Goal: Transaction & Acquisition: Purchase product/service

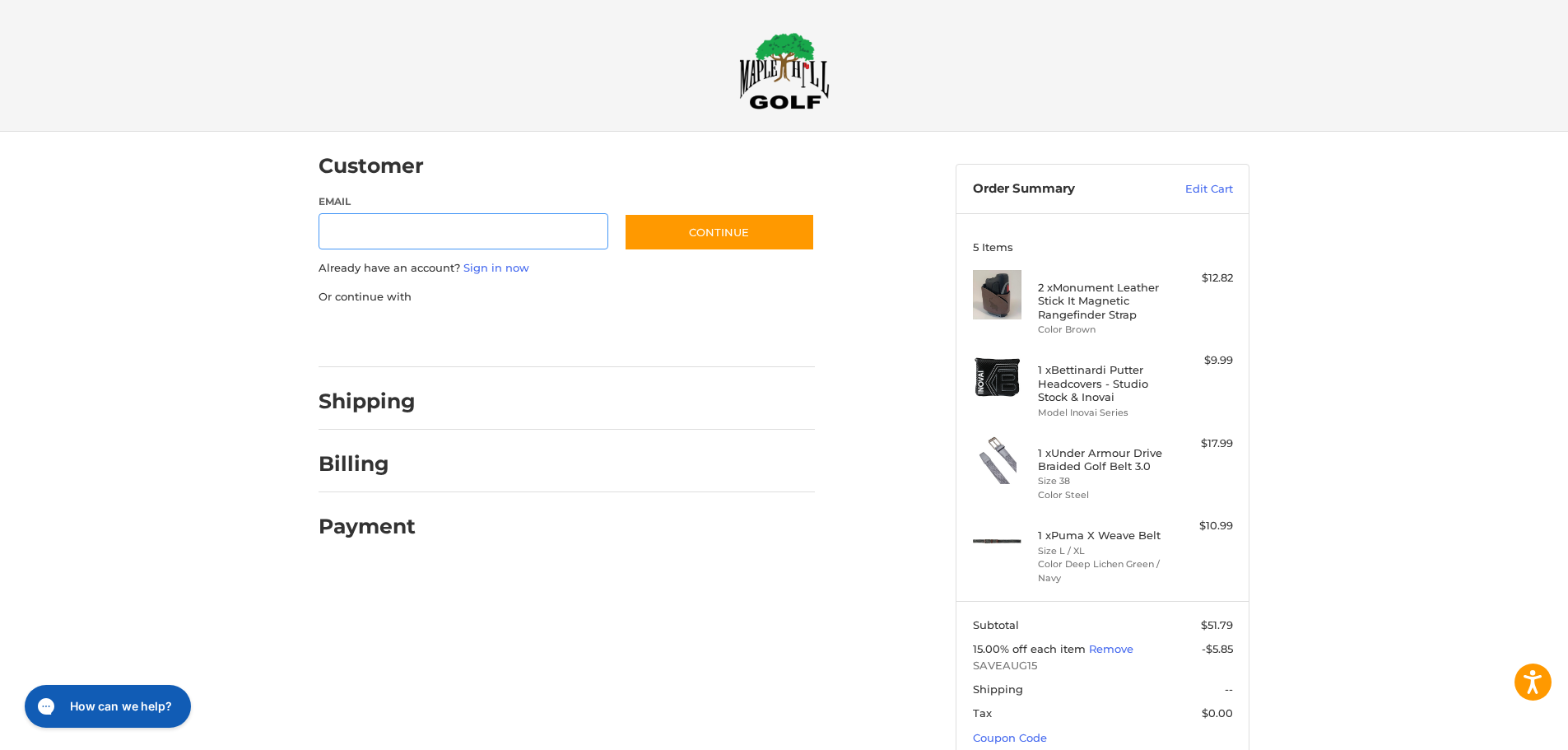
click at [403, 232] on input "Email" at bounding box center [463, 232] width 290 height 37
type input "**********"
click at [724, 236] on button "Continue" at bounding box center [719, 233] width 191 height 38
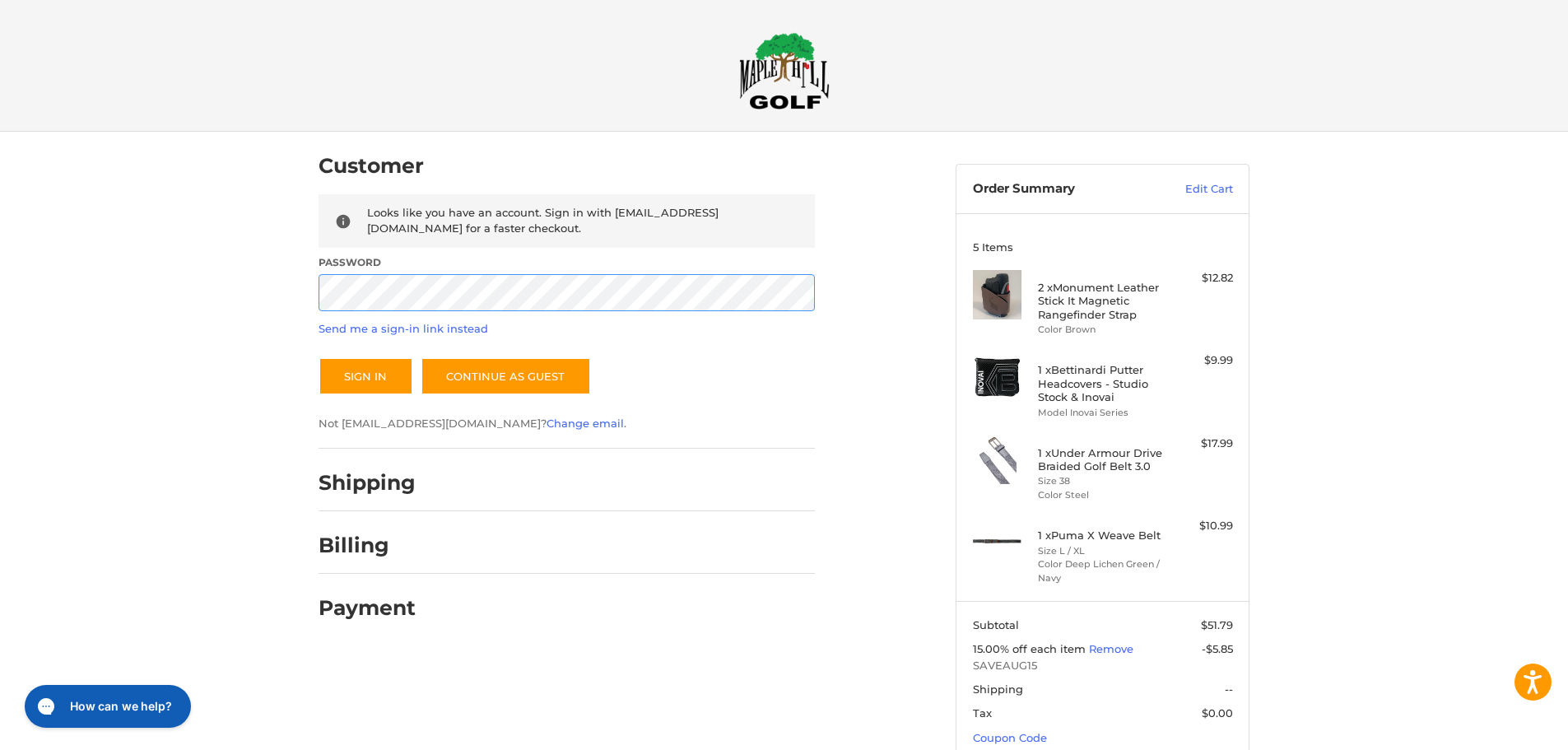
click at [318, 358] on button "Sign In" at bounding box center [365, 377] width 95 height 38
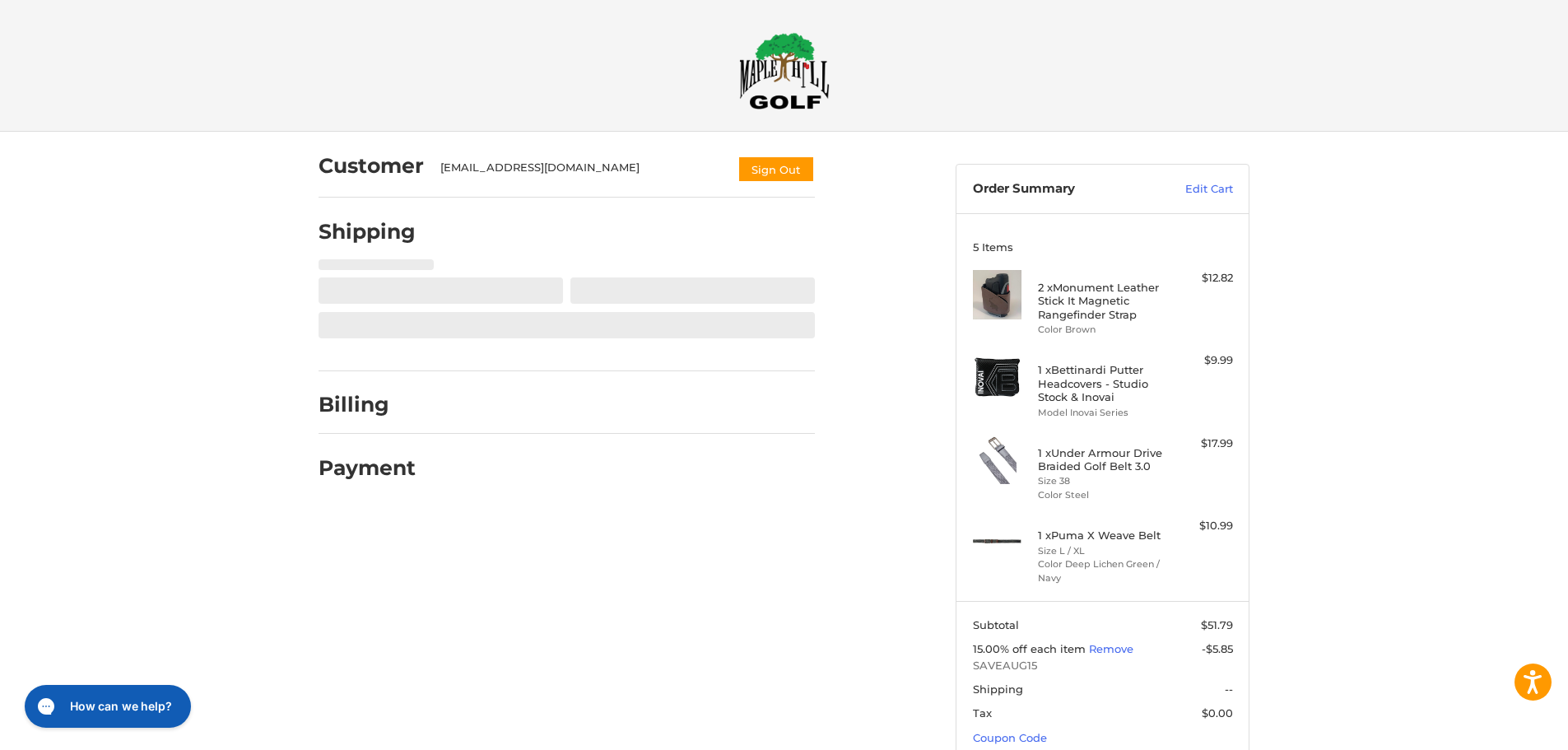
scroll to position [48, 0]
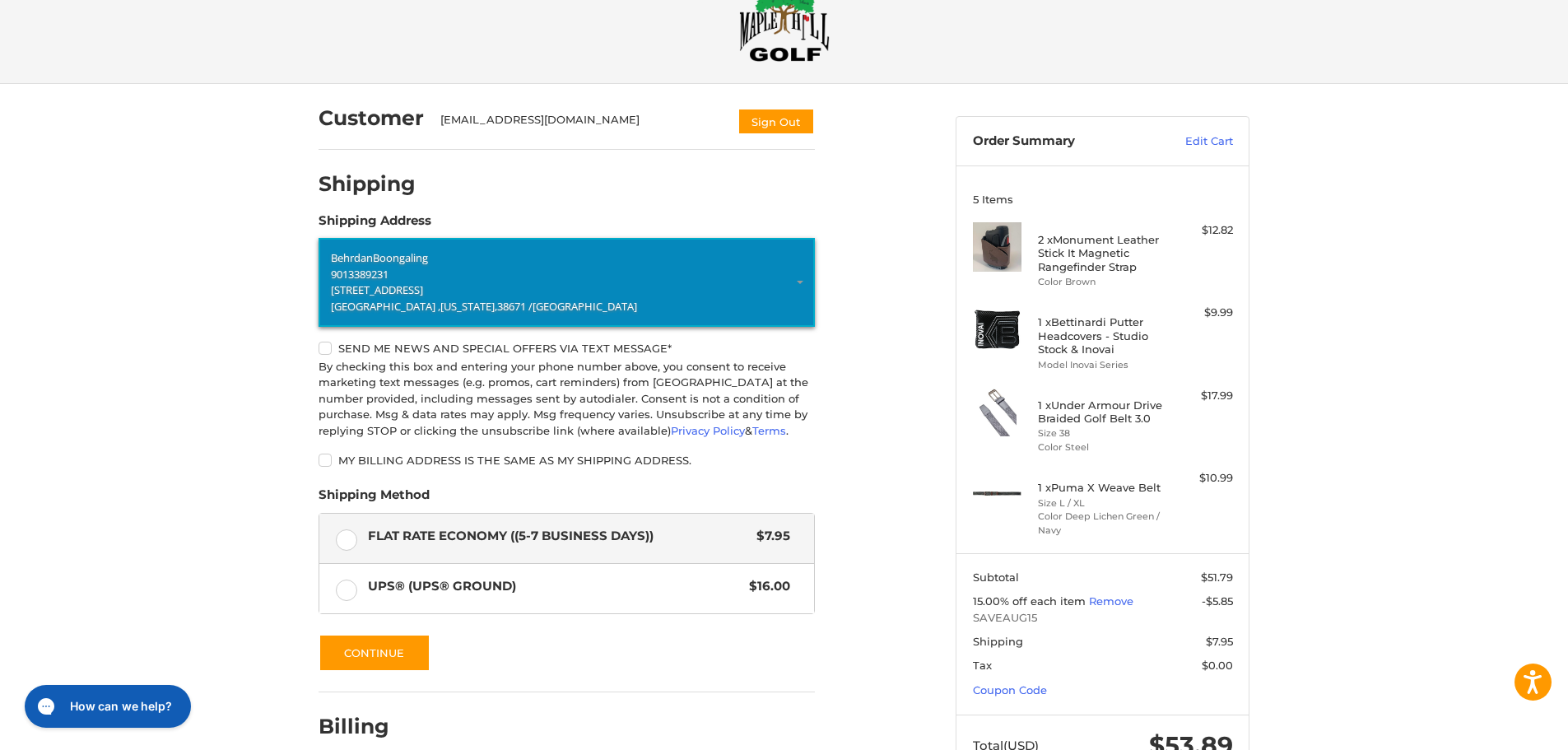
click at [376, 289] on span "[STREET_ADDRESS]" at bounding box center [377, 289] width 92 height 15
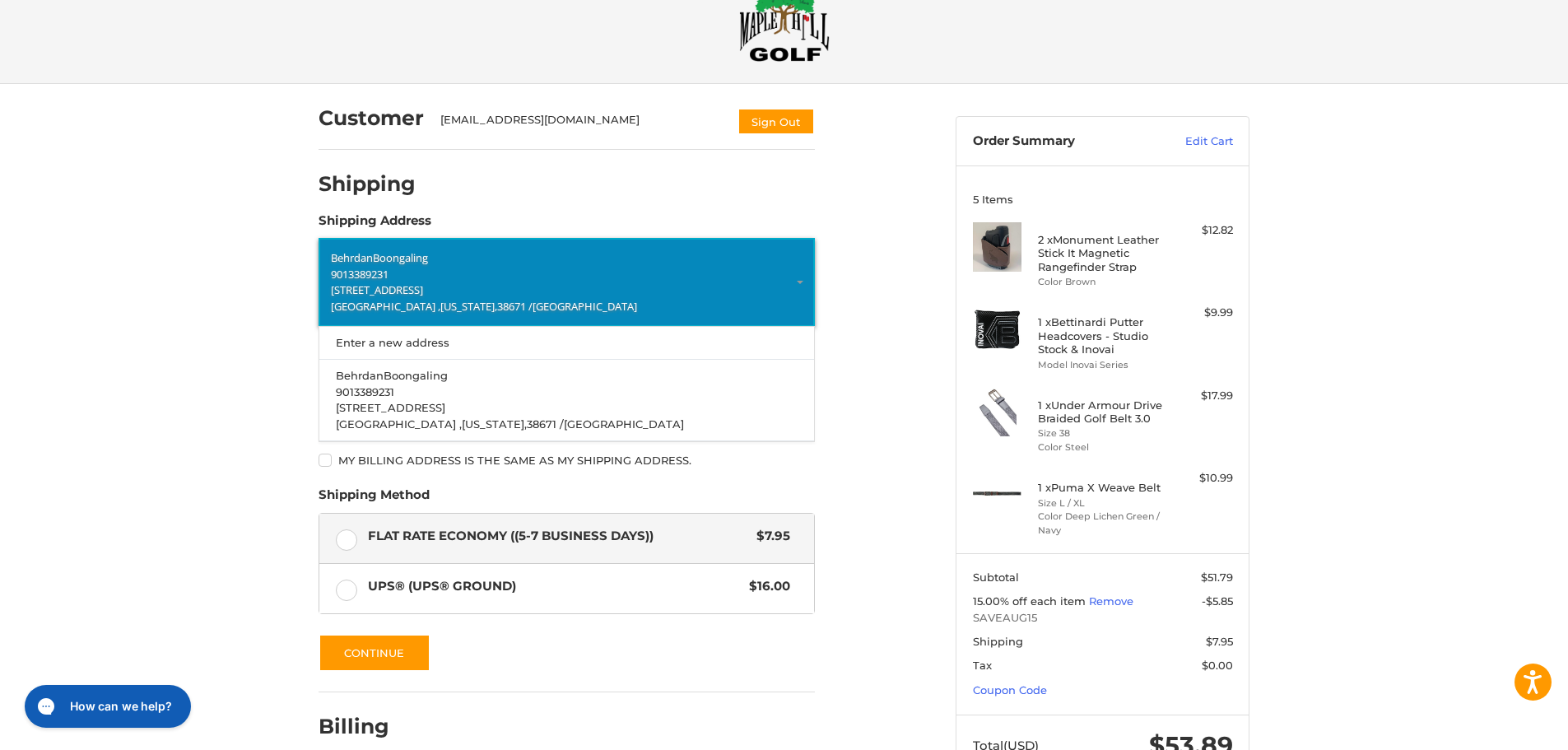
click at [82, 332] on div "Customer [EMAIL_ADDRESS][DOMAIN_NAME] Sign Out Shipping Shipping Address Behrda…" at bounding box center [784, 458] width 1568 height 749
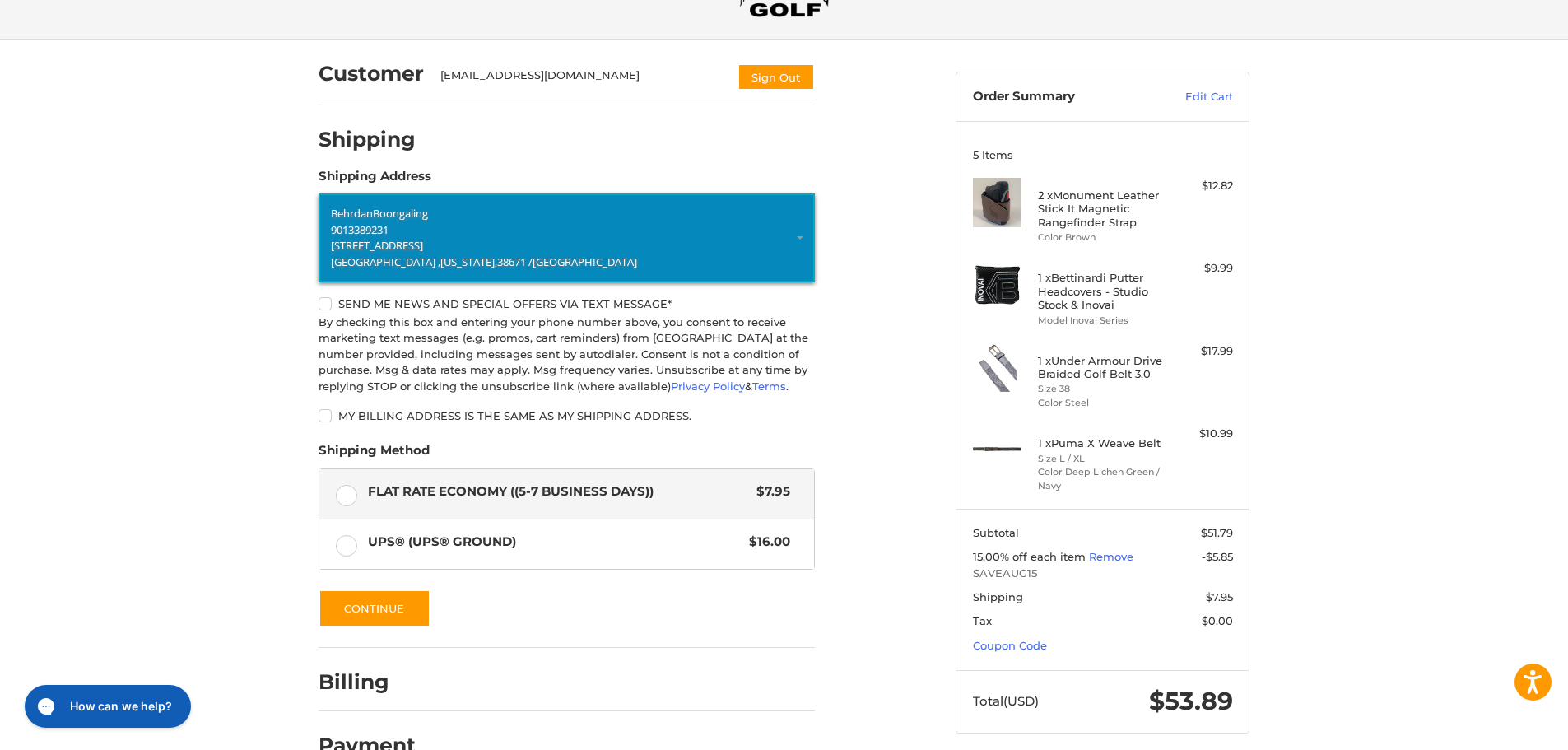
scroll to position [131, 0]
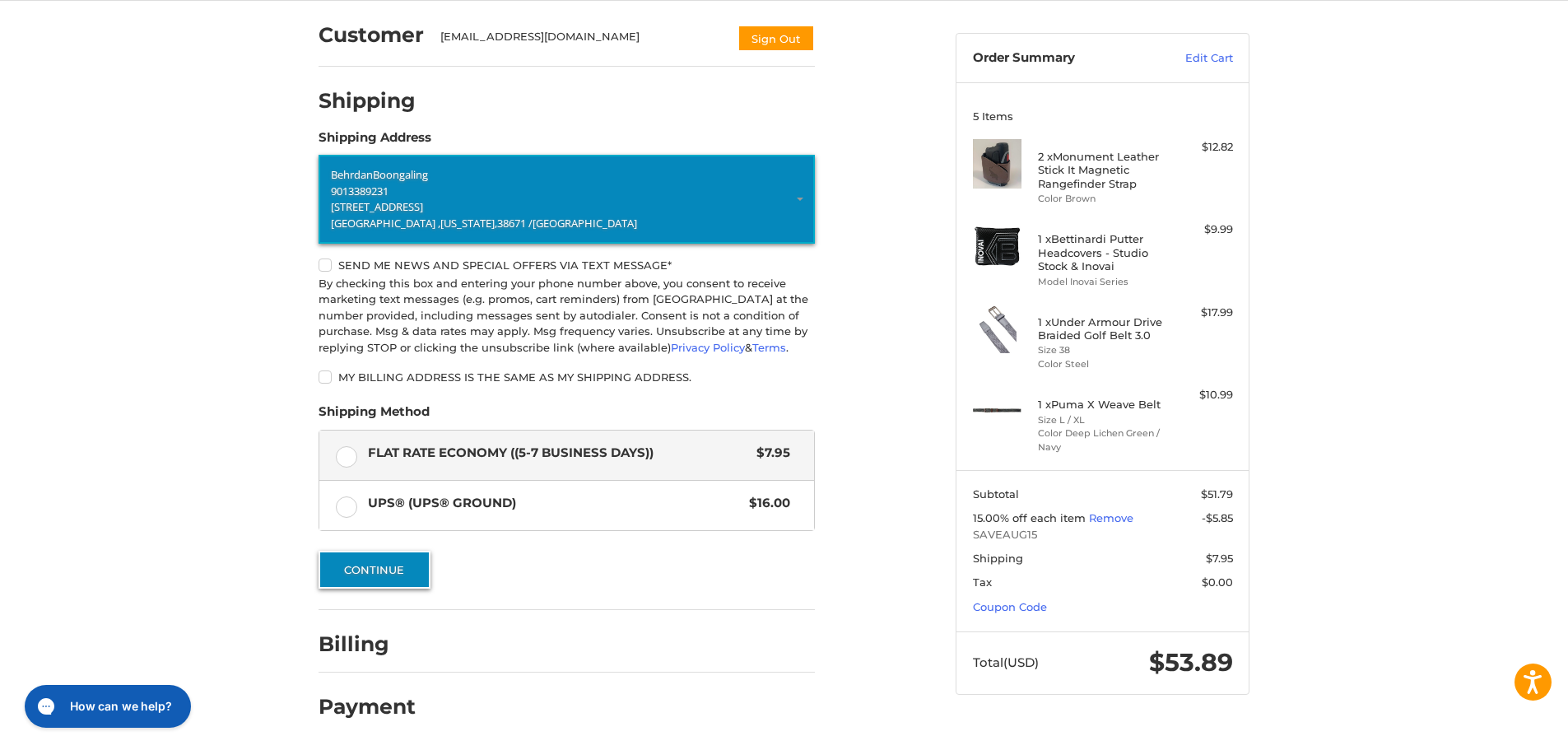
click at [390, 569] on button "Continue" at bounding box center [374, 570] width 112 height 38
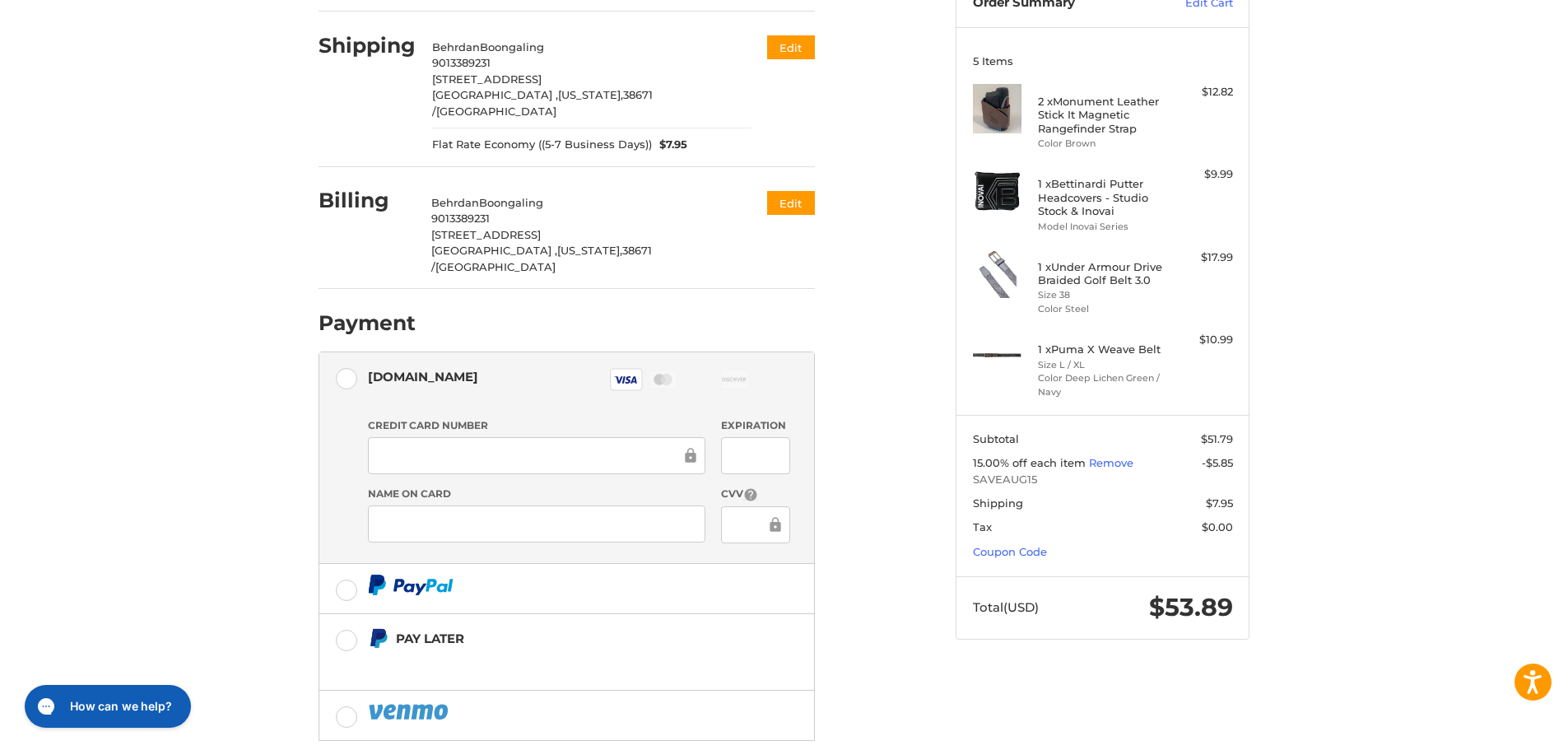
scroll to position [248, 0]
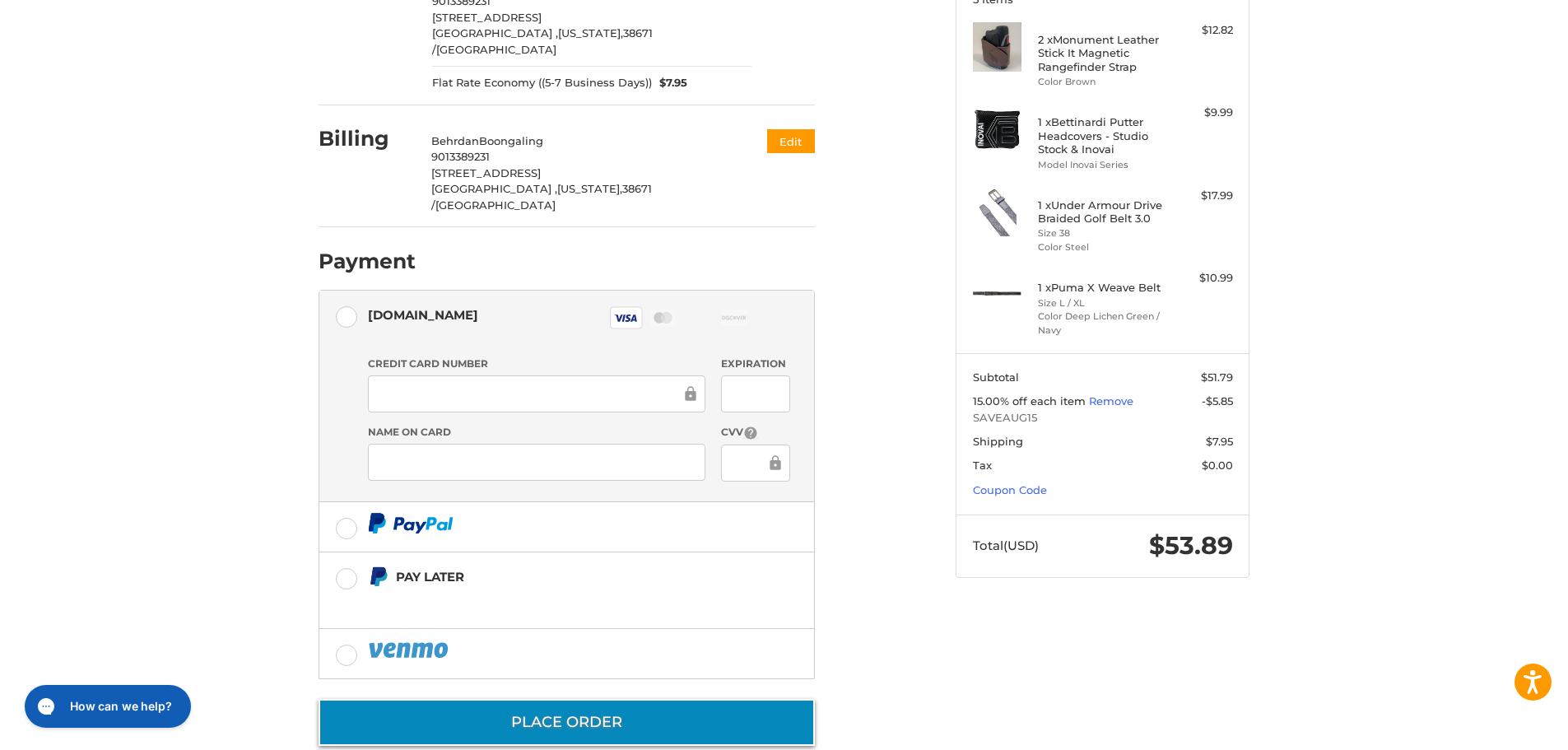
click at [585, 699] on button "Place Order" at bounding box center [567, 722] width 496 height 47
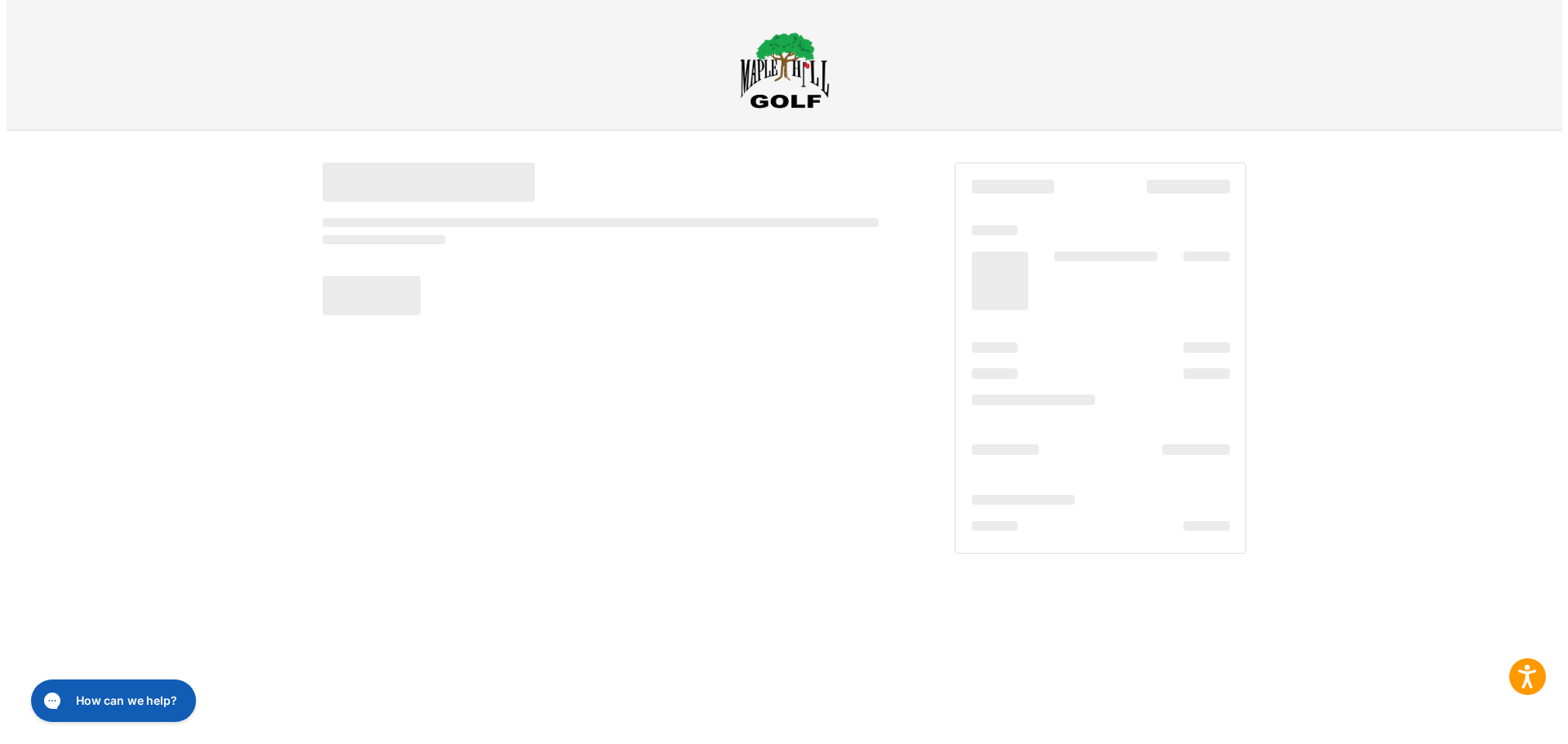
scroll to position [0, 0]
